Goal: Transaction & Acquisition: Purchase product/service

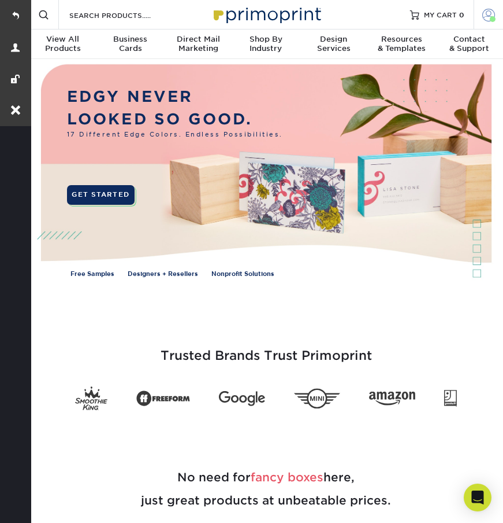
click at [477, 16] on link "Account" at bounding box center [488, 14] width 29 height 29
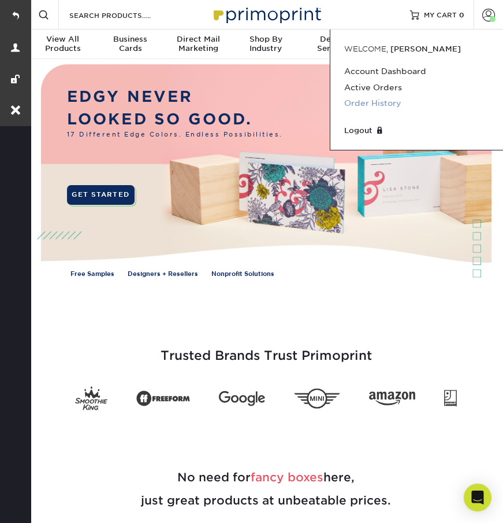
click at [363, 103] on link "Order History" at bounding box center [417, 103] width 145 height 16
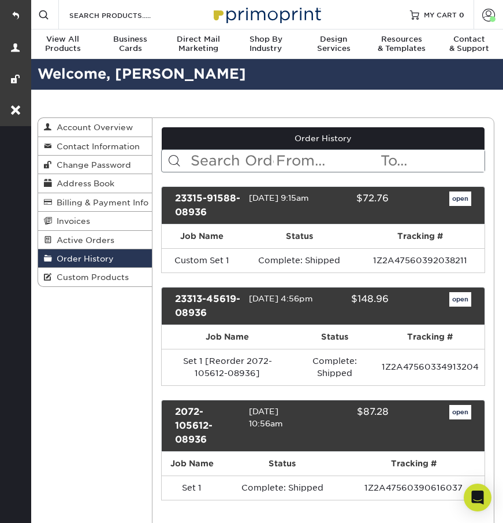
click at [113, 261] on link "Order History" at bounding box center [95, 258] width 114 height 18
click at [466, 299] on link "open" at bounding box center [461, 299] width 22 height 15
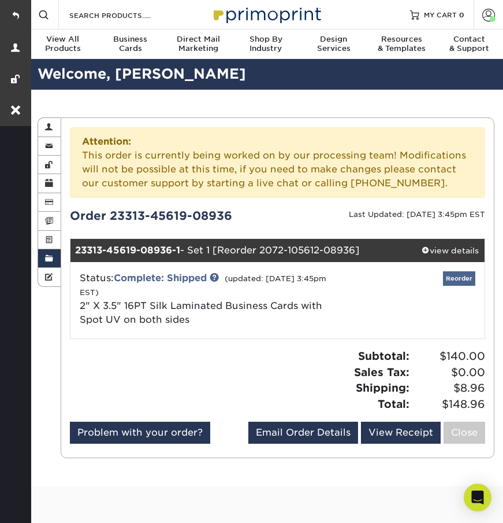
click at [461, 276] on link "Reorder" at bounding box center [459, 278] width 32 height 14
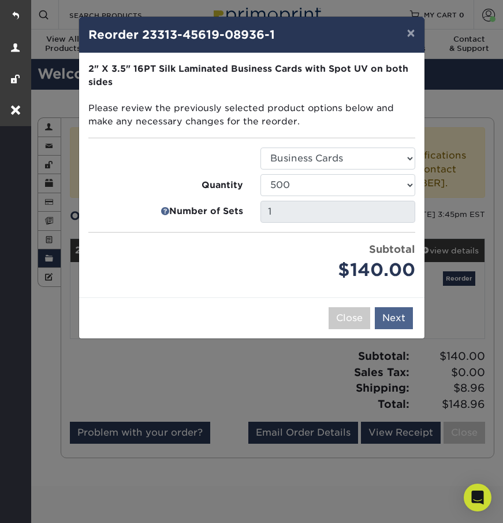
click at [394, 311] on button "Next" at bounding box center [394, 318] width 38 height 22
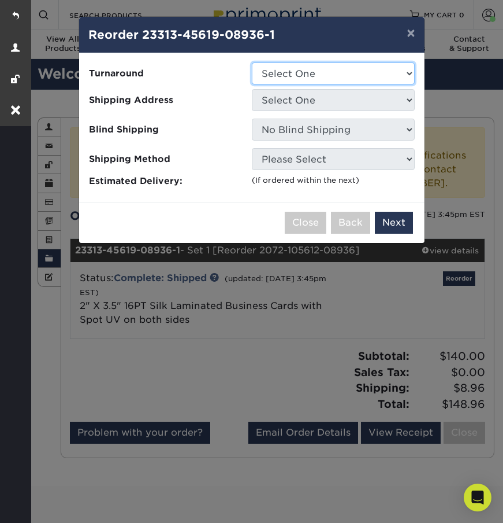
select select "a02e7c76-bdf4-4cc9-8b1d-1aa03151ab1e"
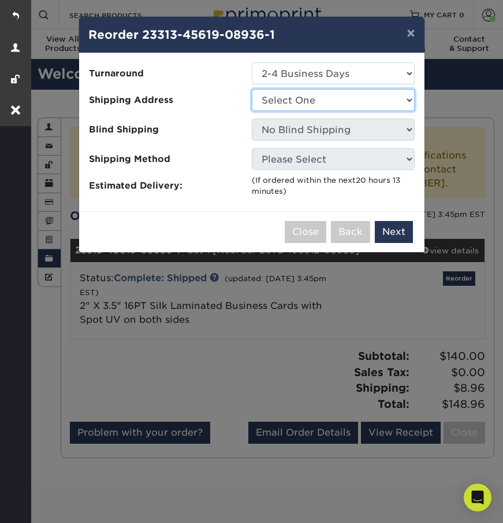
select select "190508"
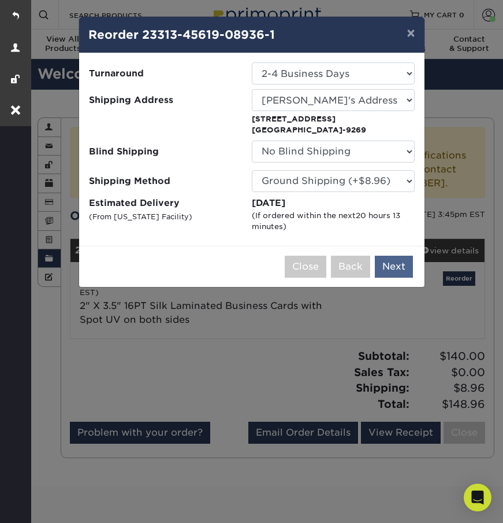
click at [402, 264] on button "Next" at bounding box center [394, 266] width 38 height 22
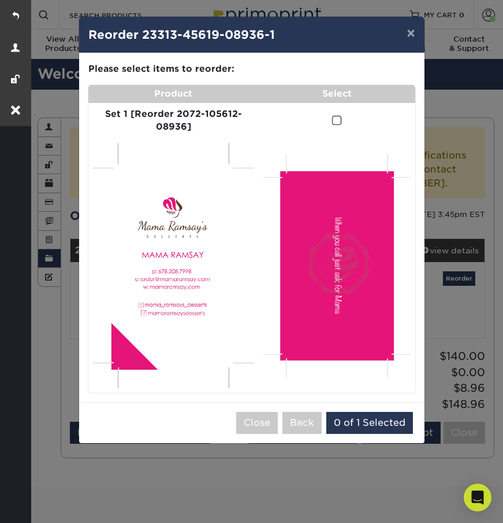
click at [336, 118] on span at bounding box center [337, 120] width 10 height 11
click at [0, 0] on input "checkbox" at bounding box center [0, 0] width 0 height 0
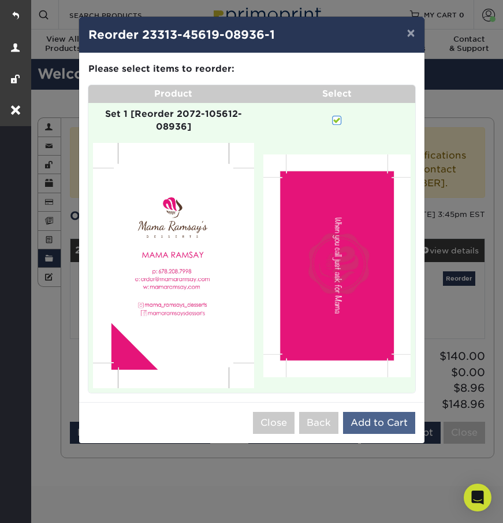
click at [377, 412] on button "Add to Cart" at bounding box center [379, 423] width 72 height 22
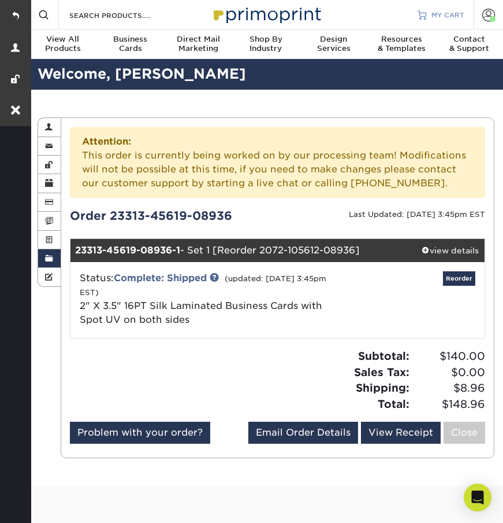
click at [437, 11] on span "MY CART" at bounding box center [448, 15] width 33 height 10
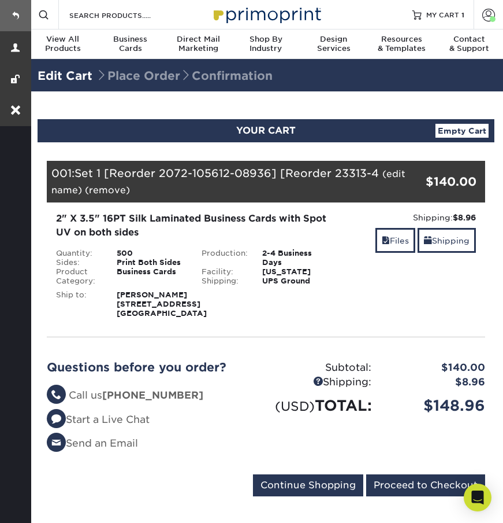
click at [10, 17] on link at bounding box center [15, 15] width 31 height 31
